Goal: Task Accomplishment & Management: Manage account settings

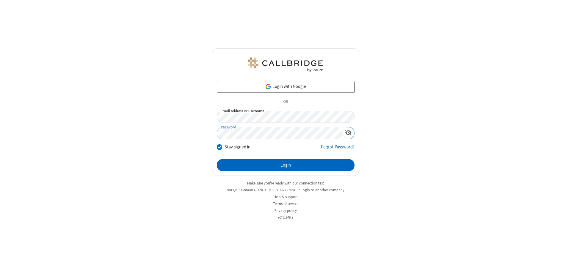
click at [286, 165] on button "Login" at bounding box center [286, 165] width 138 height 12
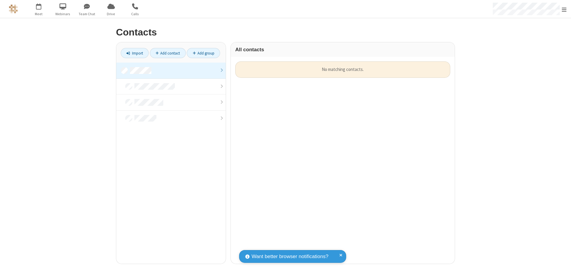
scroll to position [202, 220]
click at [171, 70] on link at bounding box center [170, 70] width 109 height 16
click at [168, 53] on link "Add contact" at bounding box center [168, 53] width 36 height 10
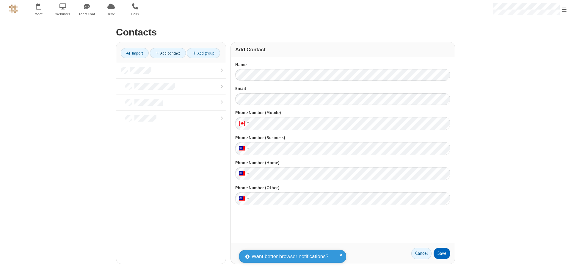
click at [442, 253] on button "Save" at bounding box center [442, 253] width 17 height 12
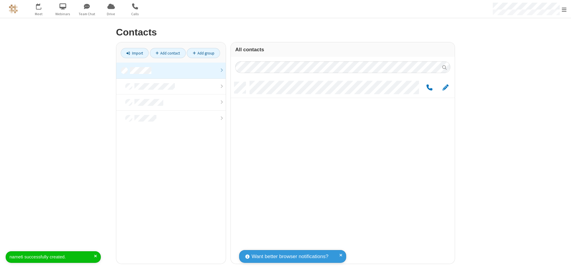
scroll to position [181, 220]
